Goal: Complete application form

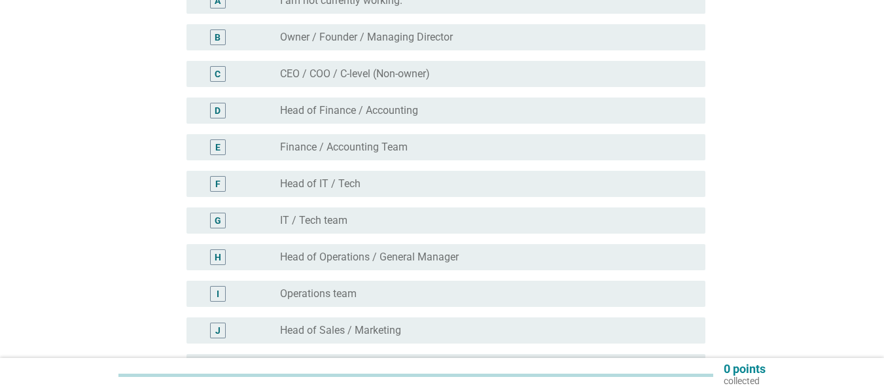
scroll to position [196, 0]
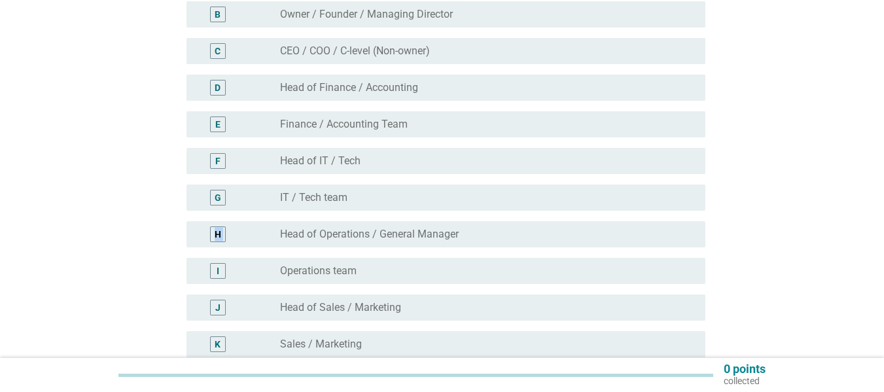
drag, startPoint x: 215, startPoint y: 239, endPoint x: 161, endPoint y: 262, distance: 58.3
click at [160, 254] on div "English arrow_drop_down What is your current role in your workplace? A radio_bu…" at bounding box center [441, 240] width 821 height 777
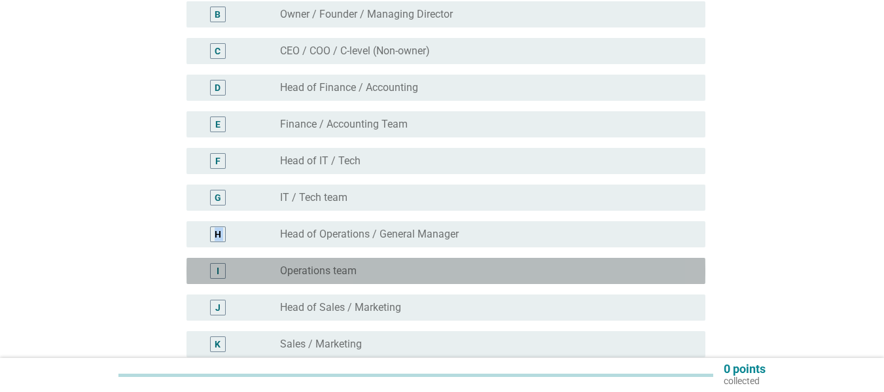
click at [215, 270] on div "I" at bounding box center [218, 271] width 16 height 16
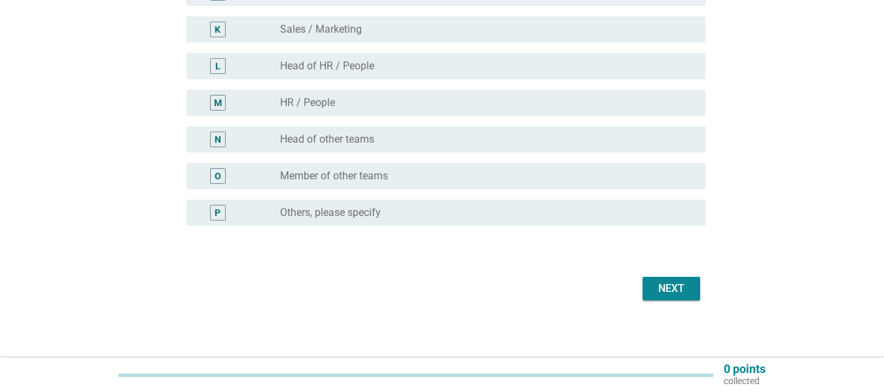
scroll to position [516, 0]
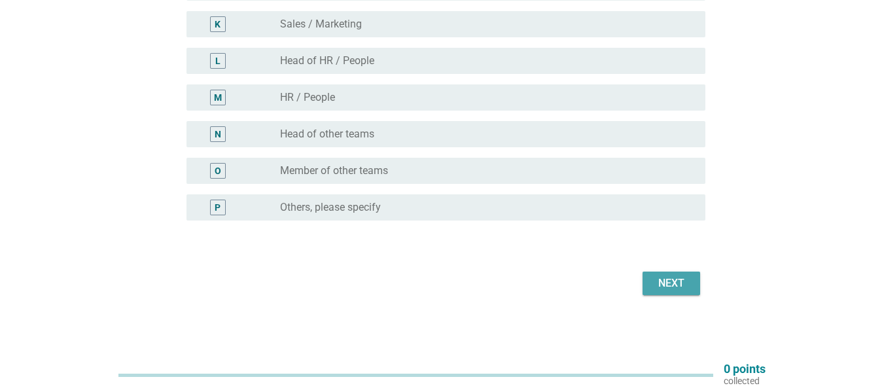
click at [677, 279] on div "Next" at bounding box center [671, 283] width 37 height 16
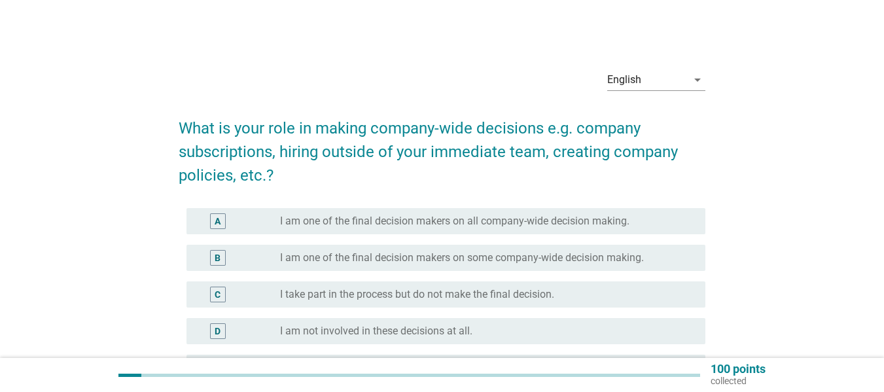
scroll to position [65, 0]
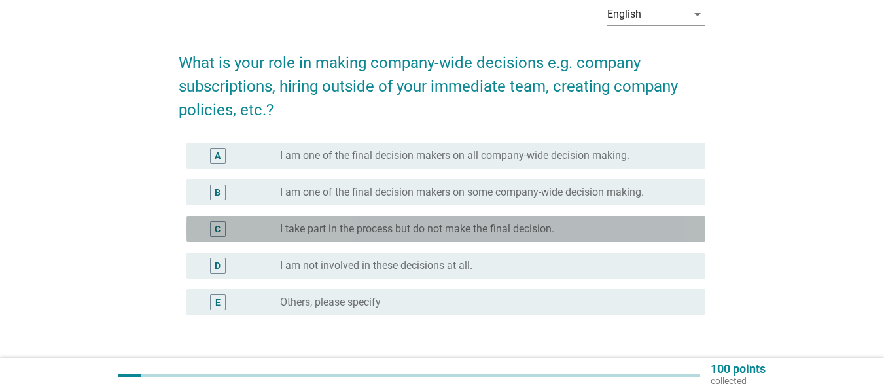
click at [211, 229] on div "C" at bounding box center [218, 229] width 16 height 16
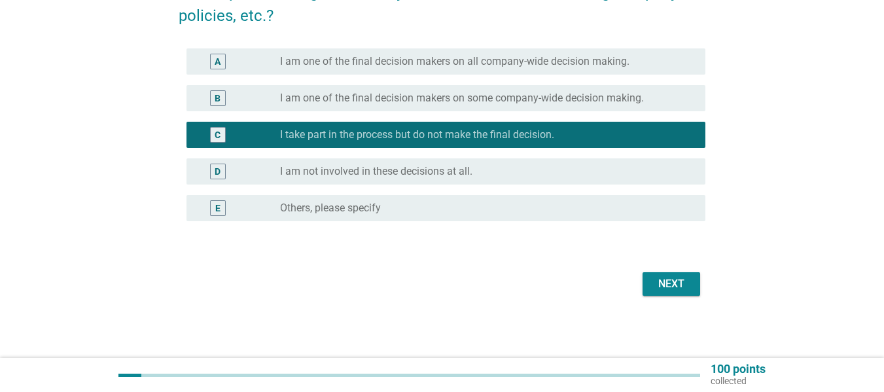
scroll to position [160, 0]
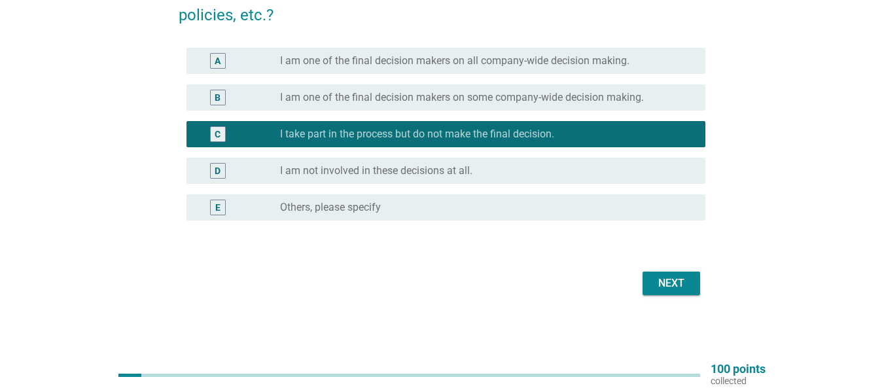
click at [658, 281] on div "Next" at bounding box center [671, 283] width 37 height 16
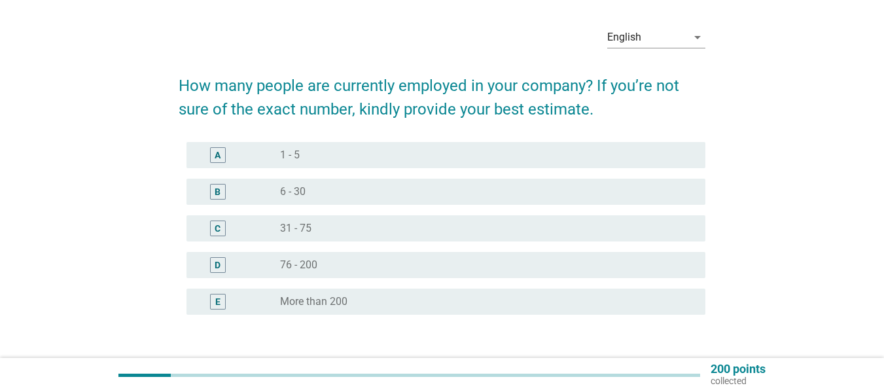
scroll to position [65, 0]
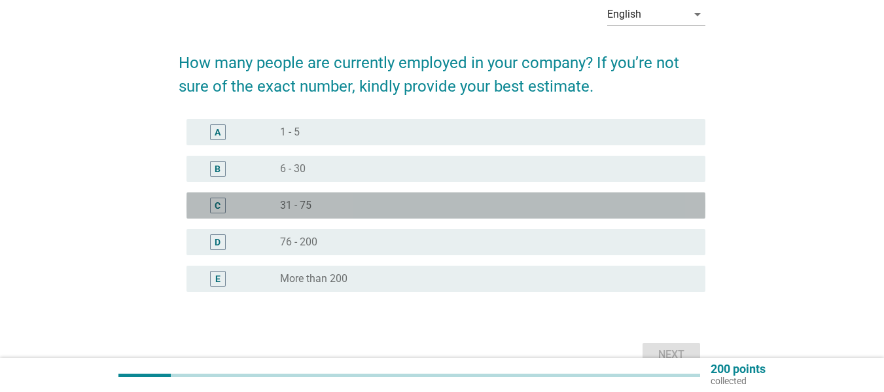
click at [211, 205] on div "C" at bounding box center [218, 206] width 16 height 16
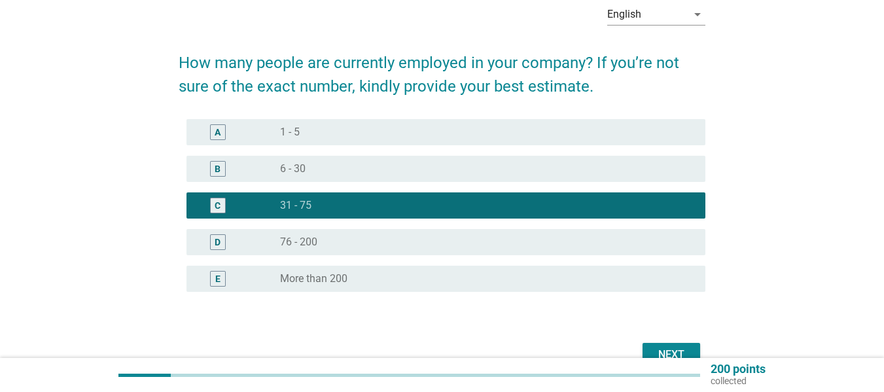
scroll to position [131, 0]
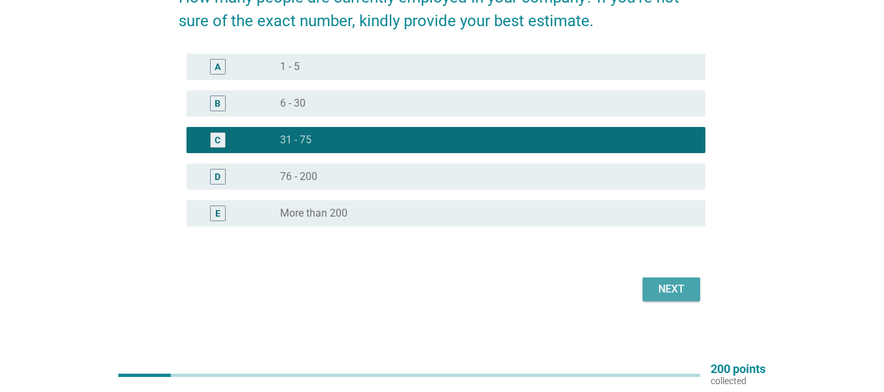
click at [653, 281] on div "Next" at bounding box center [671, 289] width 37 height 16
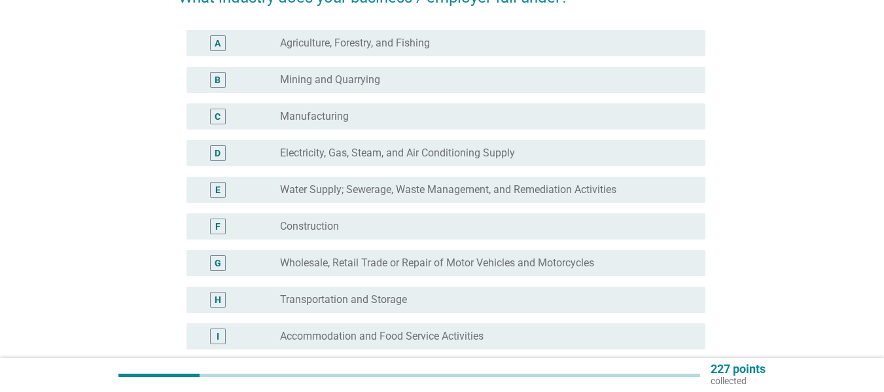
scroll to position [0, 0]
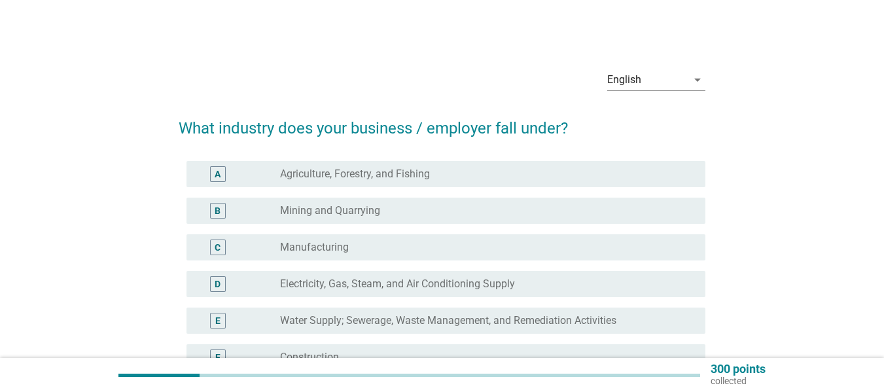
click at [215, 248] on div "C" at bounding box center [218, 248] width 6 height 14
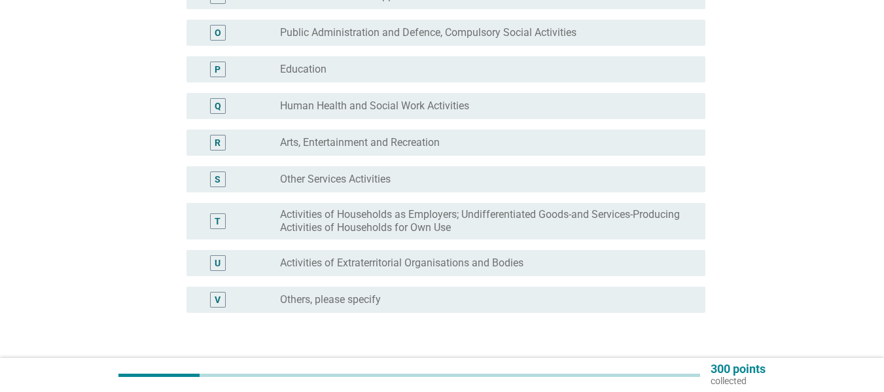
scroll to position [747, 0]
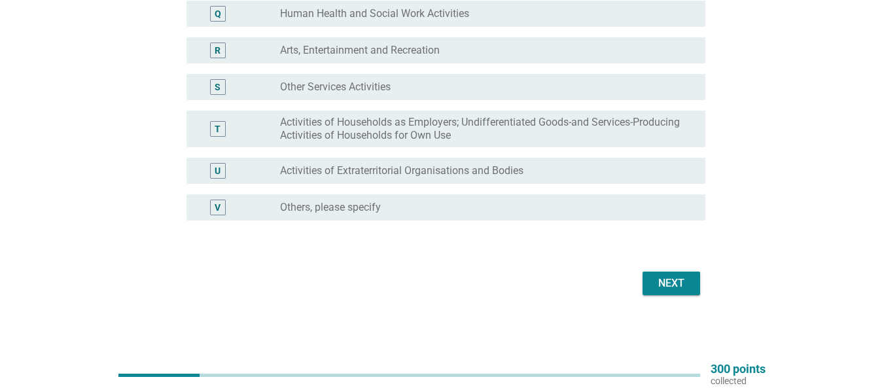
click at [669, 282] on div "Next" at bounding box center [671, 283] width 37 height 16
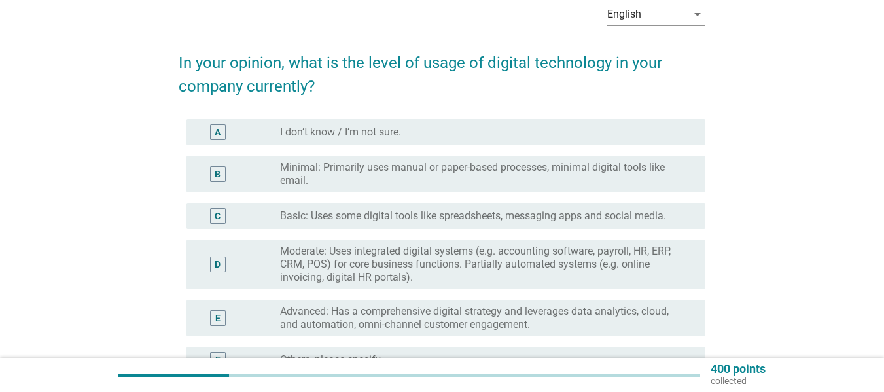
scroll to position [131, 0]
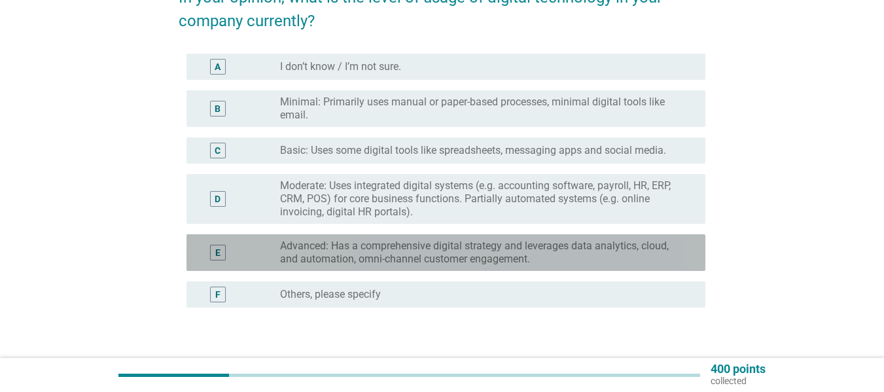
click at [215, 253] on div "E" at bounding box center [217, 253] width 5 height 14
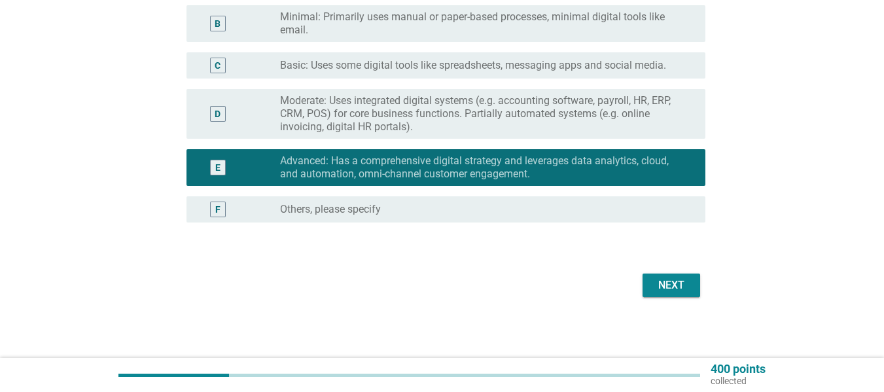
scroll to position [218, 0]
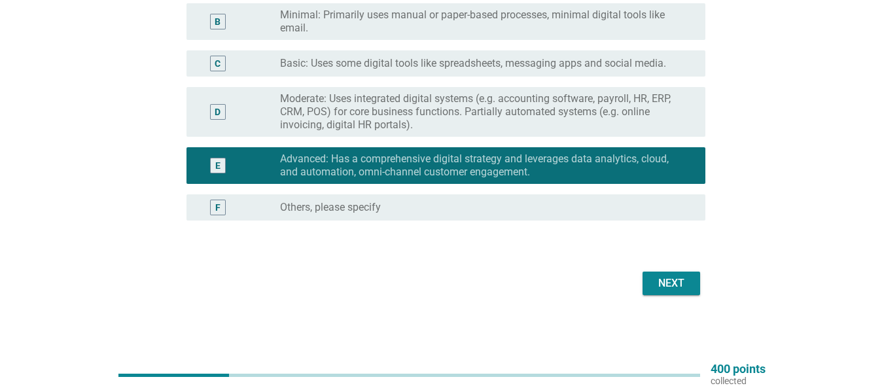
click at [682, 286] on div "Next" at bounding box center [671, 283] width 37 height 16
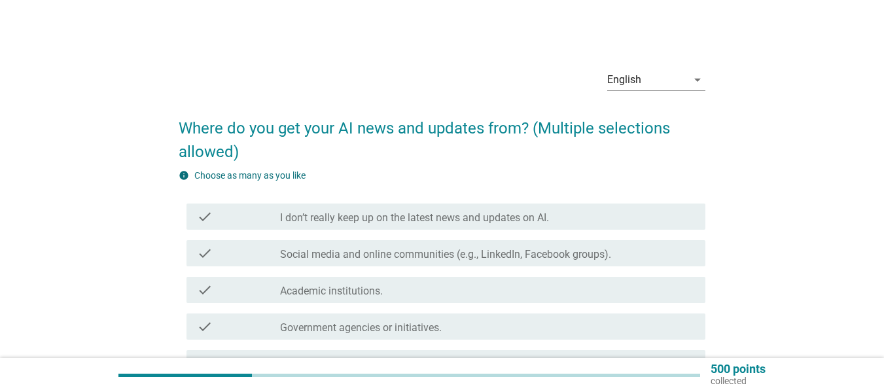
scroll to position [65, 0]
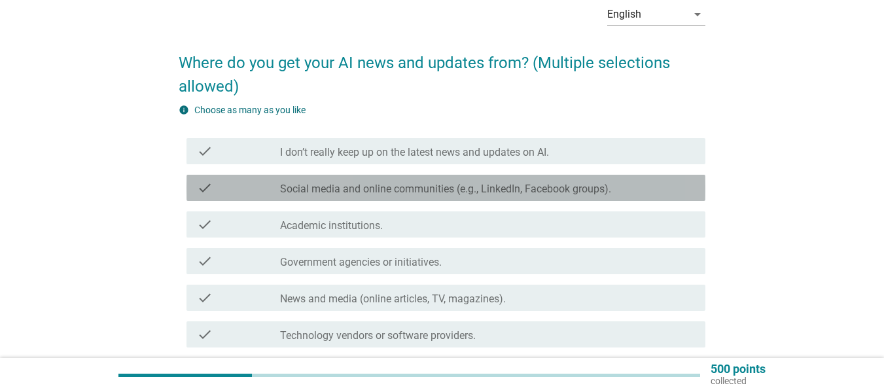
click at [203, 184] on icon "check" at bounding box center [205, 188] width 16 height 16
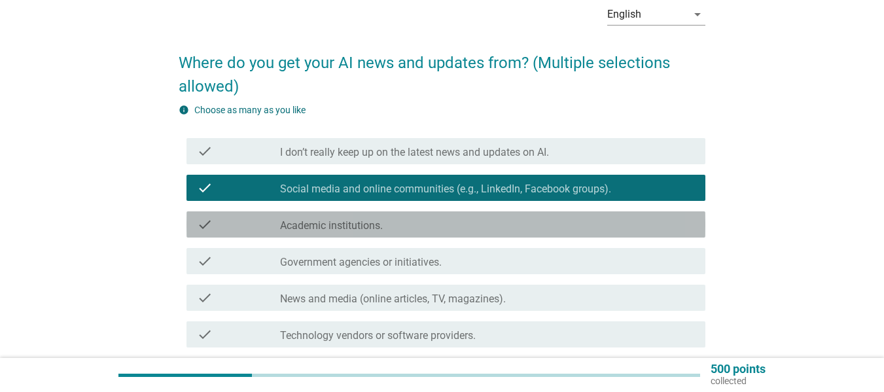
click at [203, 222] on icon "check" at bounding box center [205, 225] width 16 height 16
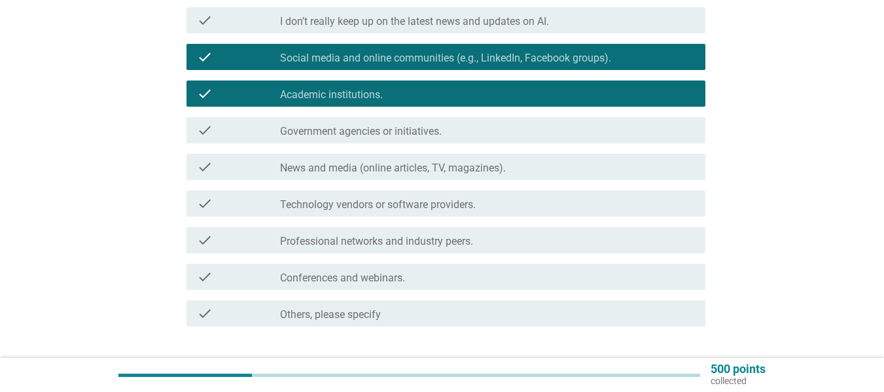
scroll to position [262, 0]
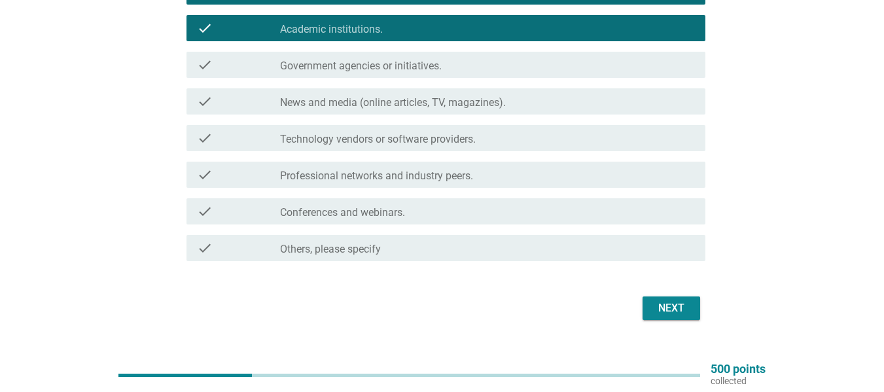
click at [203, 213] on icon "check" at bounding box center [205, 211] width 16 height 16
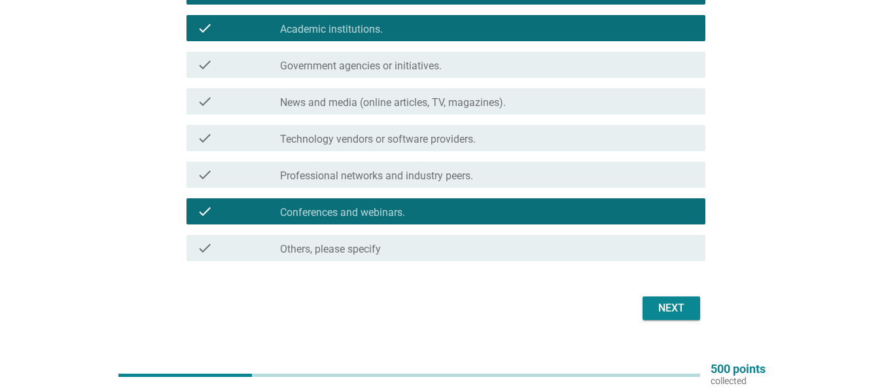
click at [650, 311] on button "Next" at bounding box center [672, 308] width 58 height 24
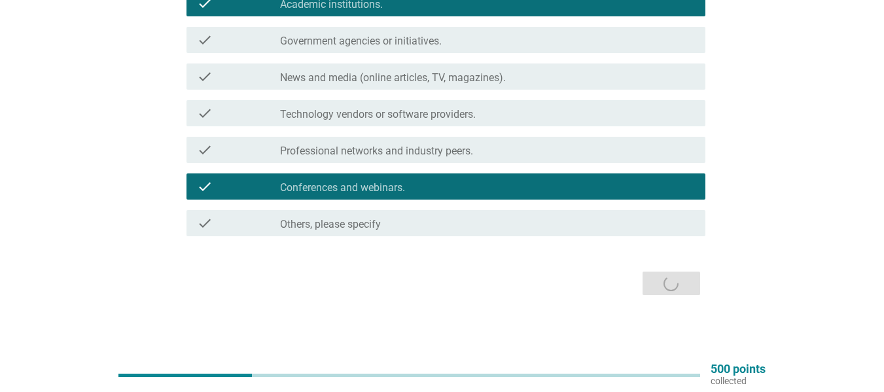
click at [663, 279] on div "Next" at bounding box center [442, 283] width 527 height 31
